Goal: Find specific page/section: Locate item on page

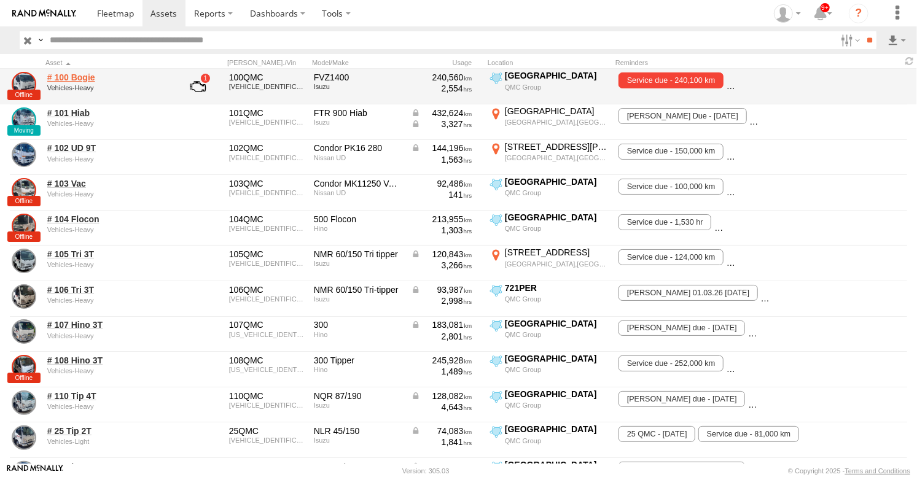
click at [71, 74] on link "# 100 Bogie" at bounding box center [106, 77] width 119 height 11
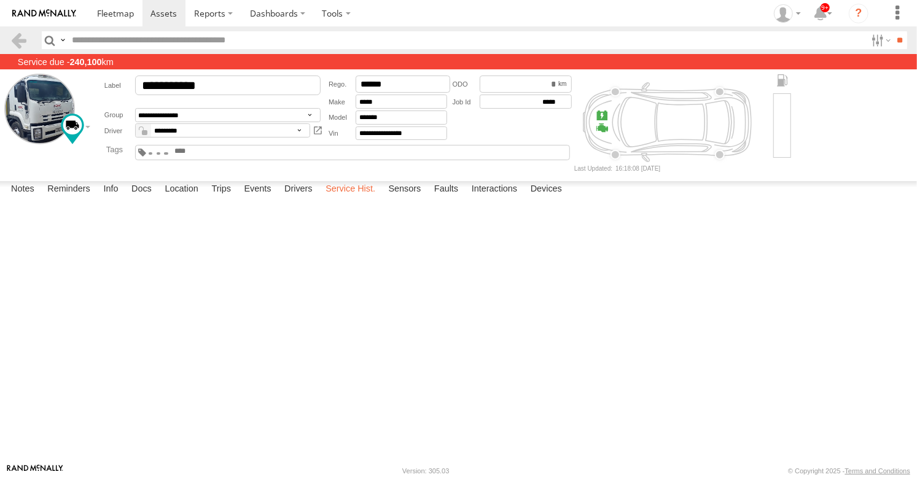
click at [345, 198] on label "Service Hist." at bounding box center [350, 189] width 62 height 17
click at [134, 198] on label "Docs" at bounding box center [141, 189] width 33 height 17
click at [0, 0] on link at bounding box center [0, 0] width 0 height 0
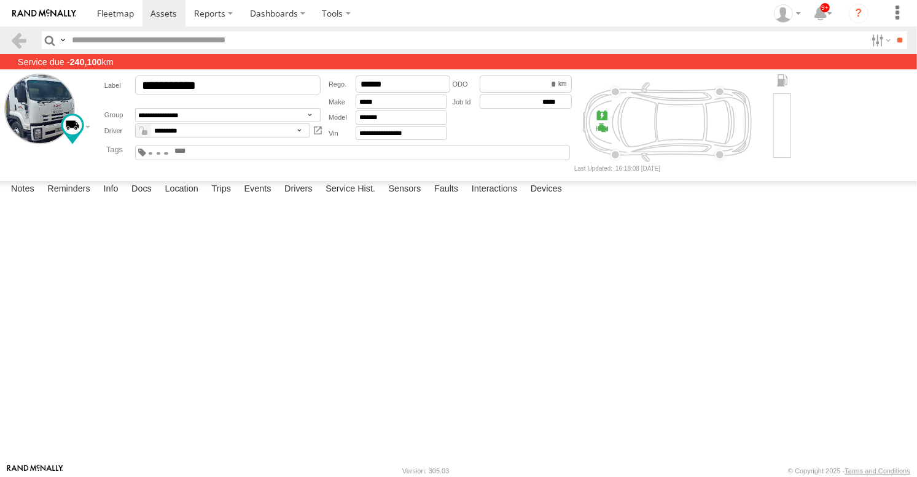
click at [0, 0] on link at bounding box center [0, 0] width 0 height 0
